Goal: Information Seeking & Learning: Learn about a topic

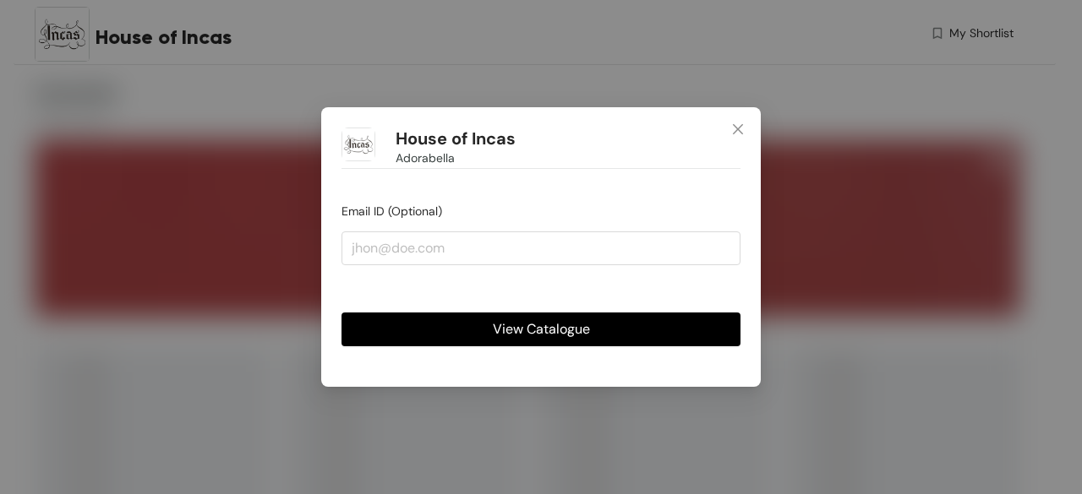
click at [511, 330] on span "View Catalogue" at bounding box center [541, 329] width 97 height 21
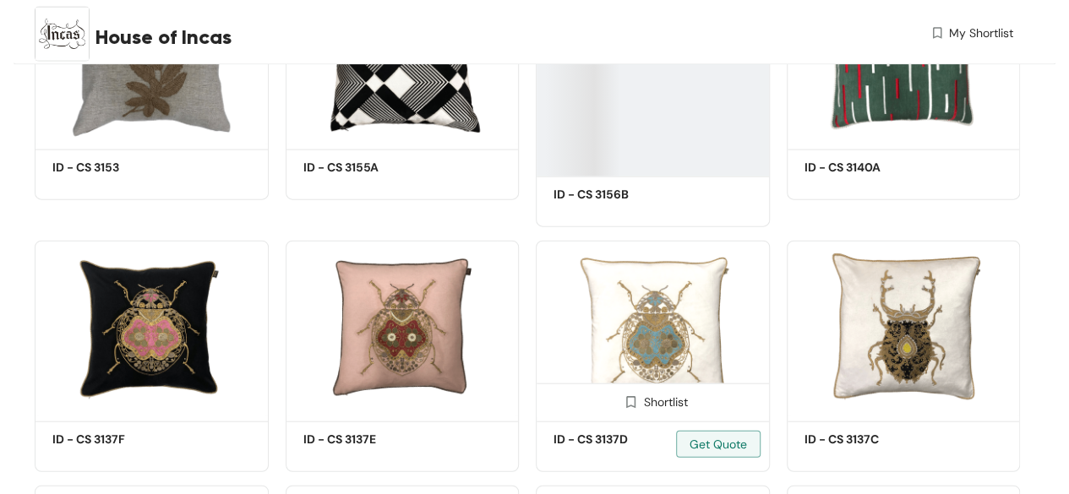
scroll to position [8199, 0]
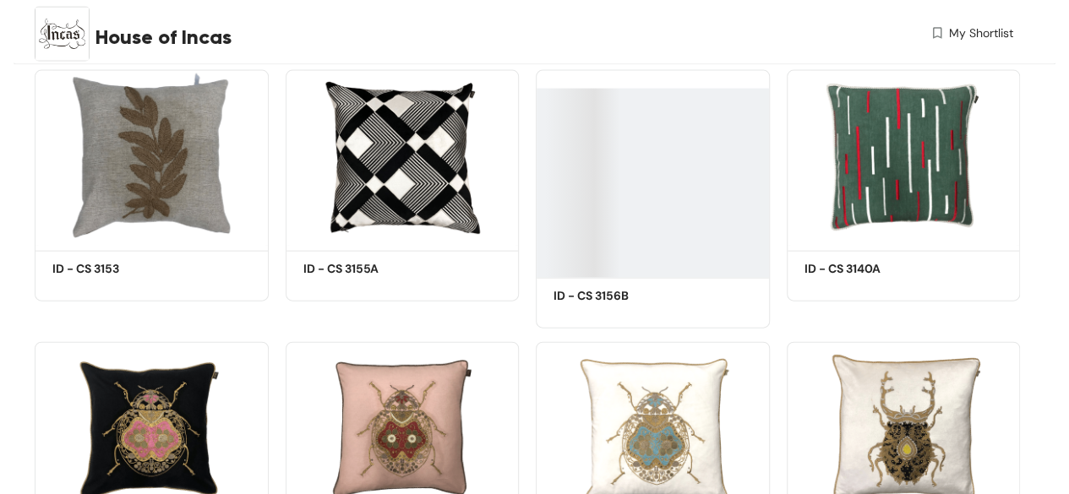
click at [605, 300] on h5 "ID - CS 3156B" at bounding box center [626, 296] width 144 height 18
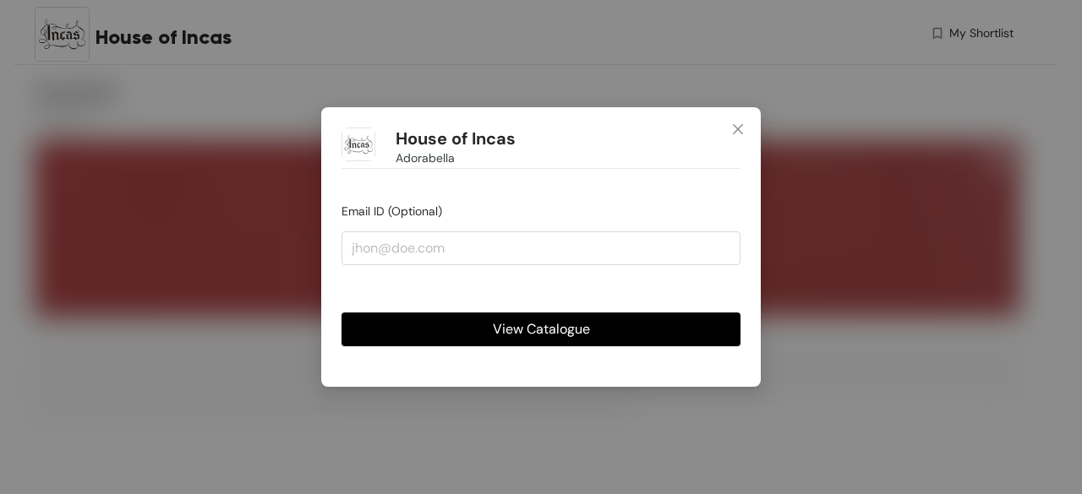
click at [529, 328] on span "View Catalogue" at bounding box center [541, 329] width 97 height 21
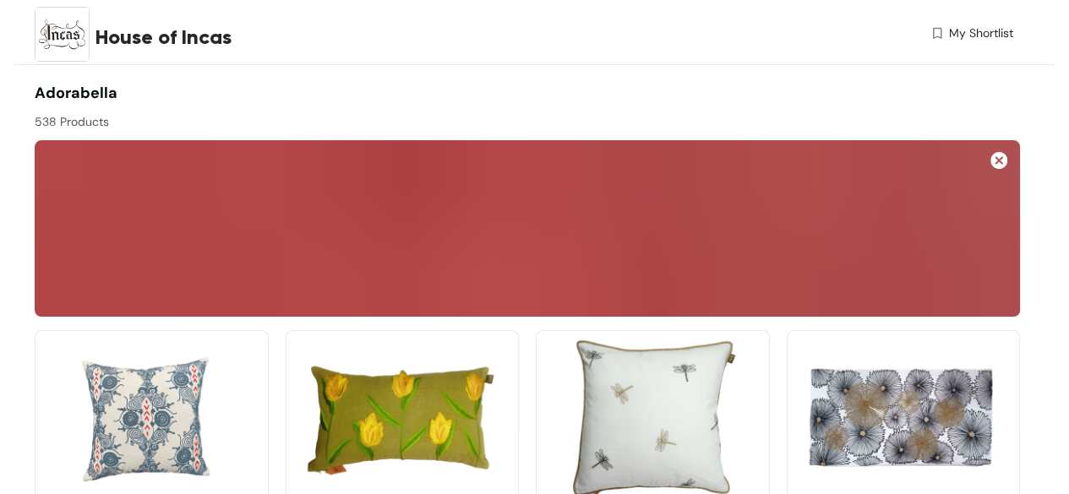
click at [997, 158] on img at bounding box center [999, 160] width 17 height 17
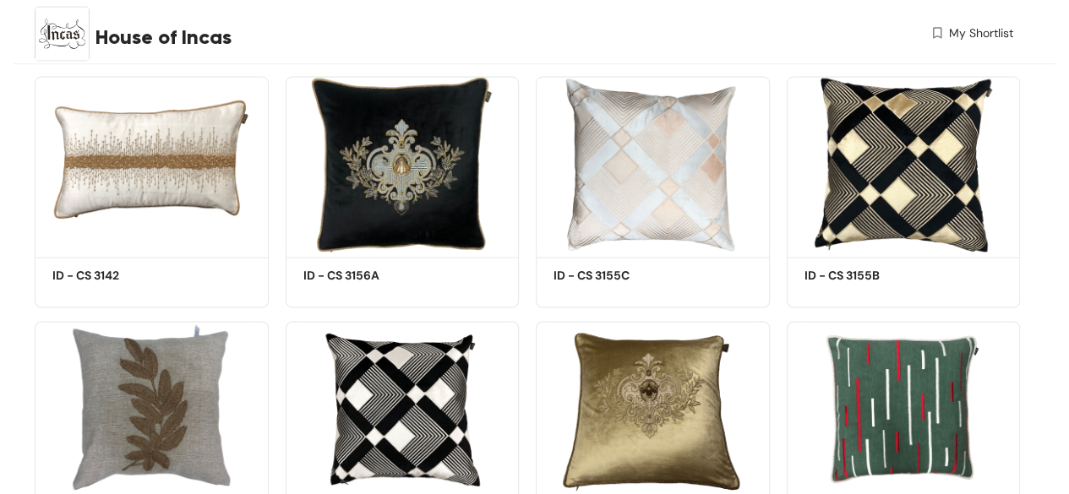
scroll to position [8199, 0]
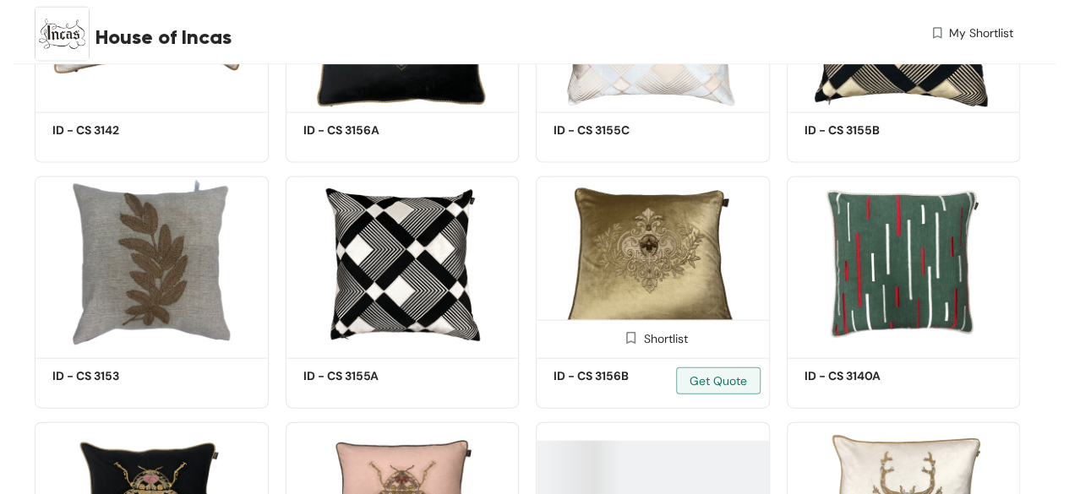
click at [652, 257] on img at bounding box center [653, 265] width 234 height 177
